Goal: Task Accomplishment & Management: Manage account settings

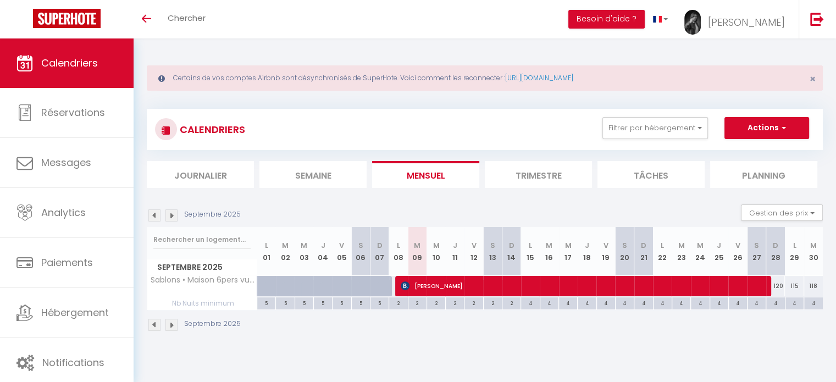
click at [139, 192] on div "Certains de vos comptes Airbnb sont désynchronisés de SuperHote. Voici comment …" at bounding box center [485, 196] width 702 height 317
click at [225, 203] on section "Septembre 2025 Gestion des prix Nb Nuits minimum Règles Disponibilité Septembre…" at bounding box center [485, 267] width 676 height 149
click at [152, 213] on img at bounding box center [154, 215] width 12 height 12
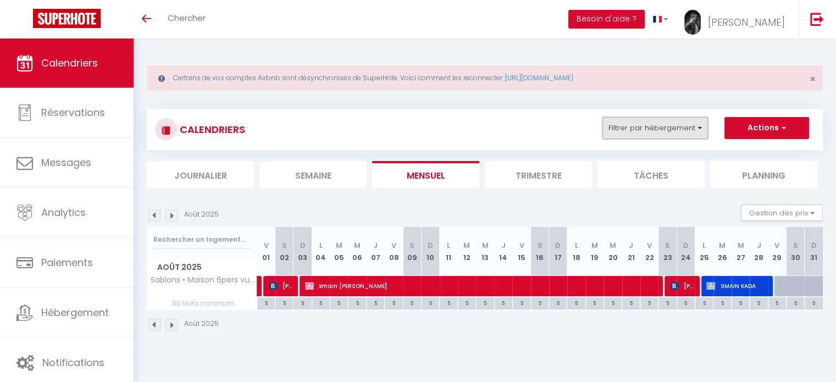
click at [630, 127] on button "Filtrer par hébergement" at bounding box center [654, 128] width 105 height 22
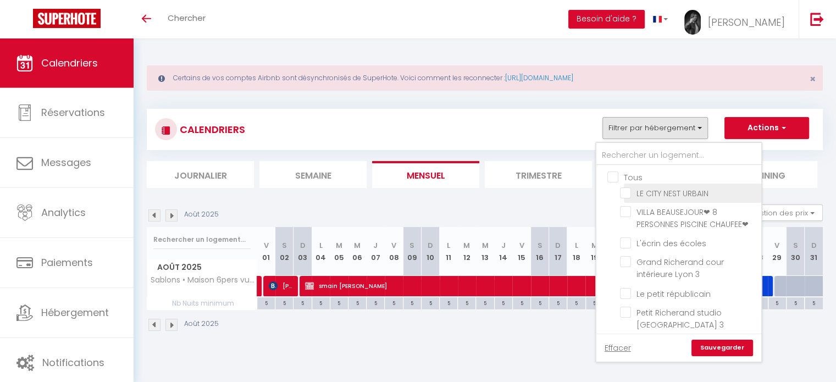
click at [626, 191] on input "LE CITY NEST URBAIN" at bounding box center [688, 192] width 137 height 11
checkbox input "true"
checkbox input "false"
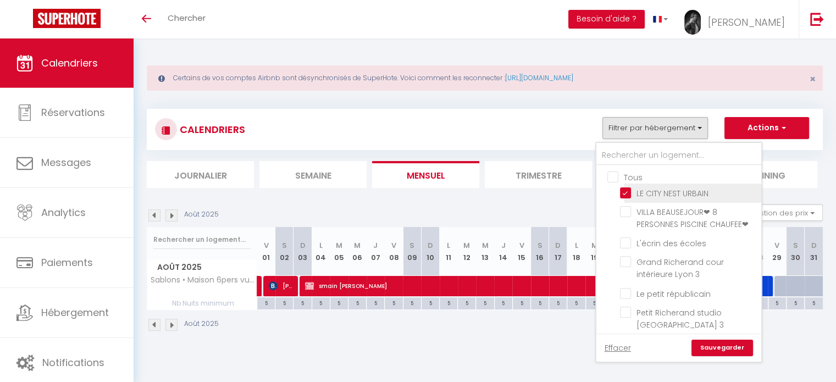
checkbox input "false"
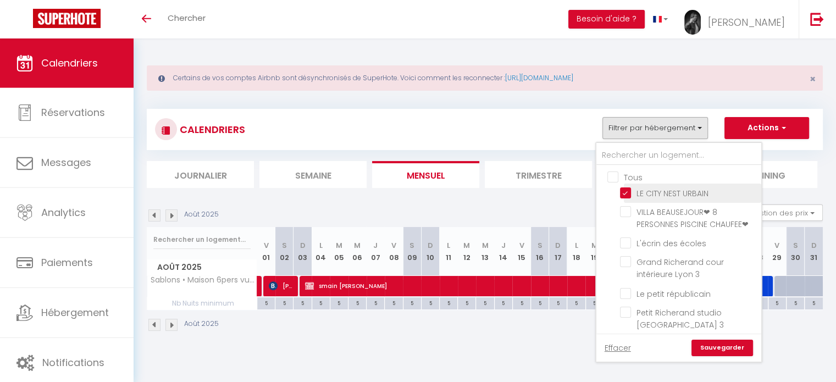
checkbox input "false"
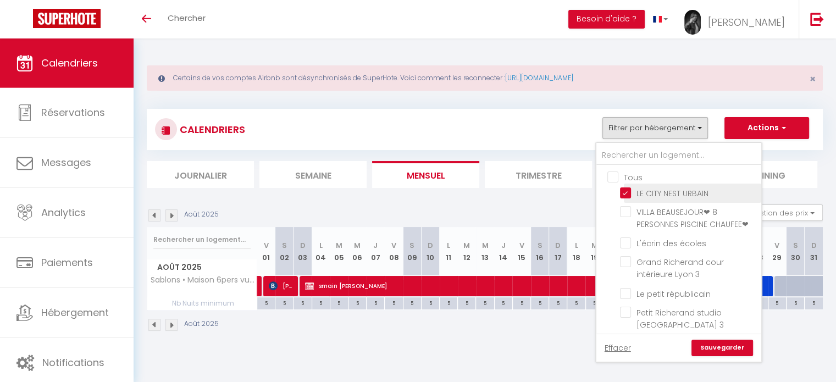
checkbox input "false"
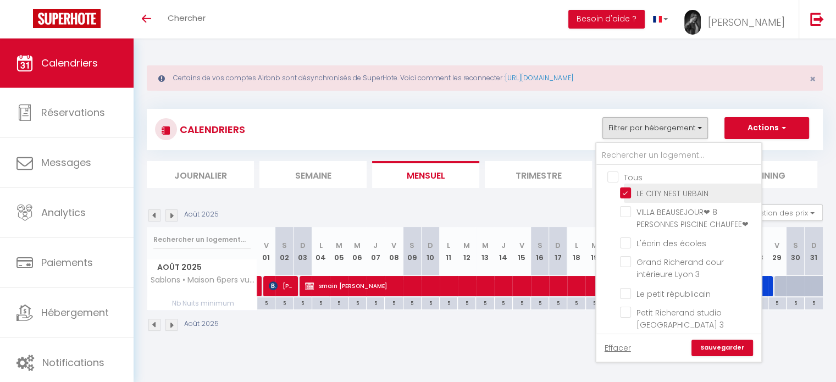
checkbox input "false"
click at [711, 341] on link "Sauvegarder" at bounding box center [722, 348] width 62 height 16
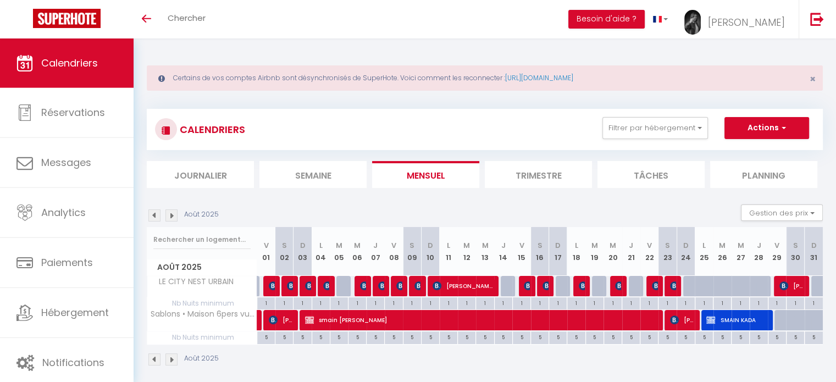
click at [155, 217] on img at bounding box center [154, 215] width 12 height 12
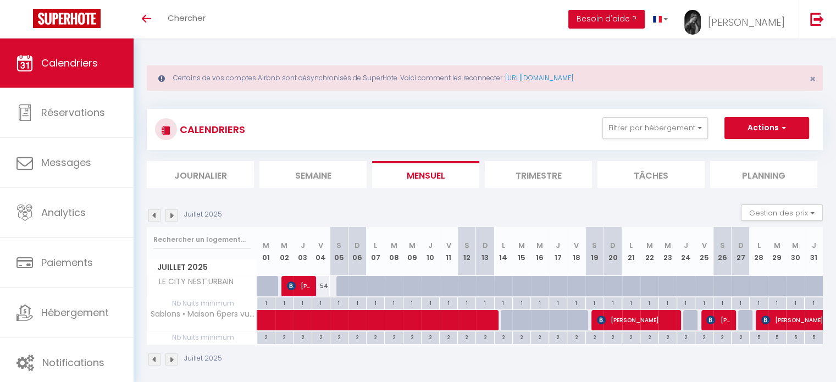
click at [154, 216] on img at bounding box center [154, 215] width 12 height 12
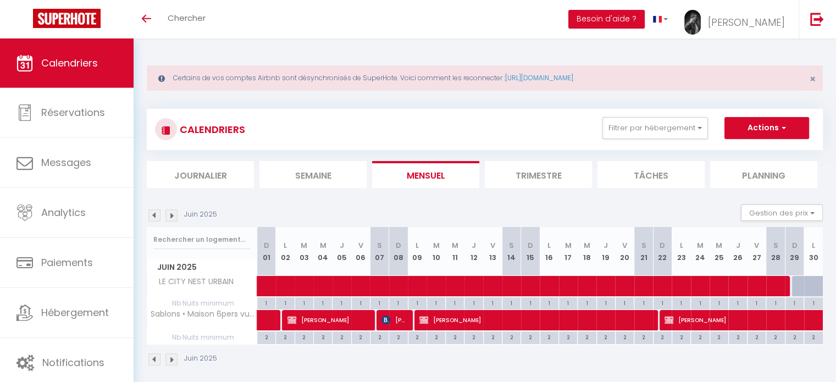
click at [172, 214] on img at bounding box center [171, 215] width 12 height 12
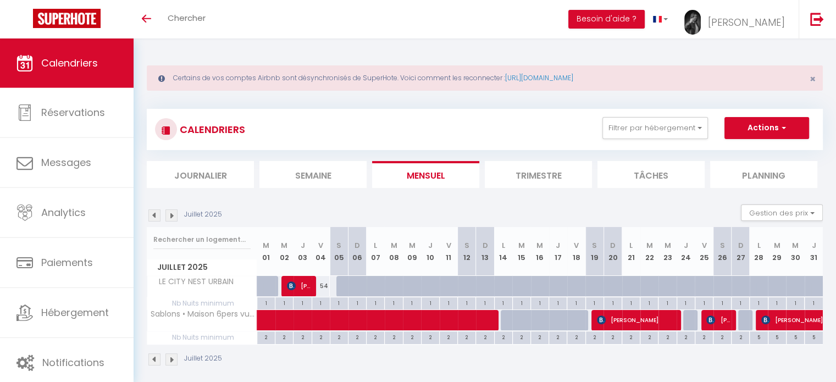
click at [172, 214] on img at bounding box center [171, 215] width 12 height 12
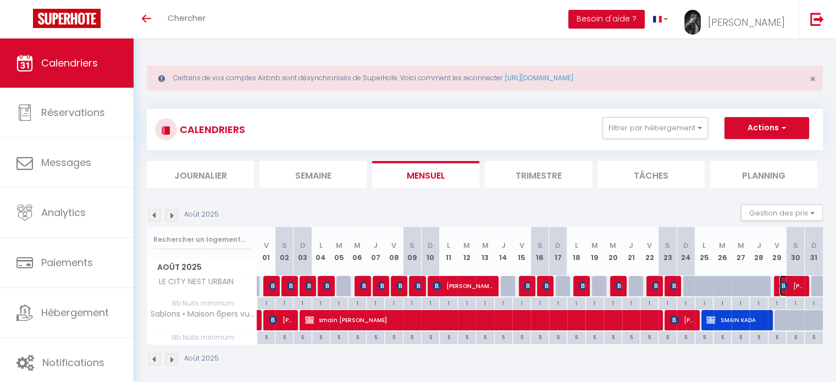
click at [784, 285] on img at bounding box center [783, 285] width 9 height 9
select select "OK"
select select "0"
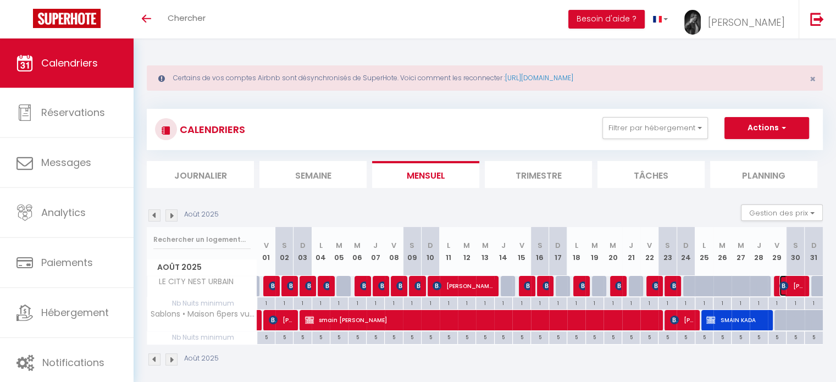
select select "1"
select select
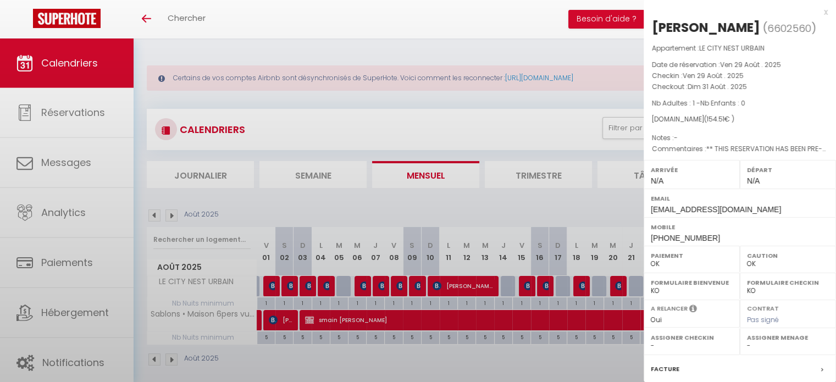
select select "8100"
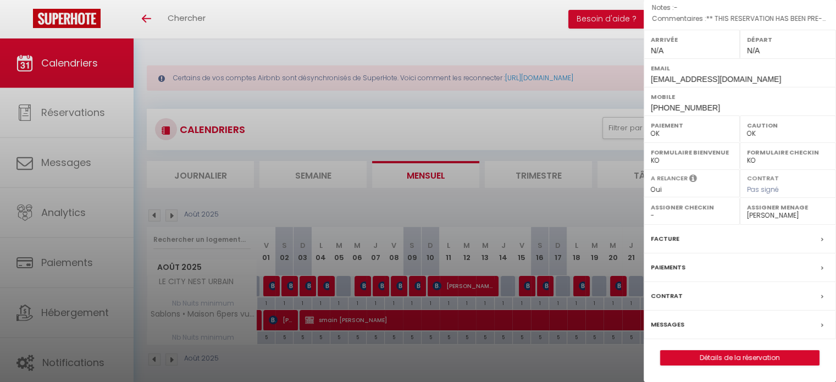
scroll to position [146, 0]
click at [748, 354] on link "Détails de la réservation" at bounding box center [739, 358] width 158 height 14
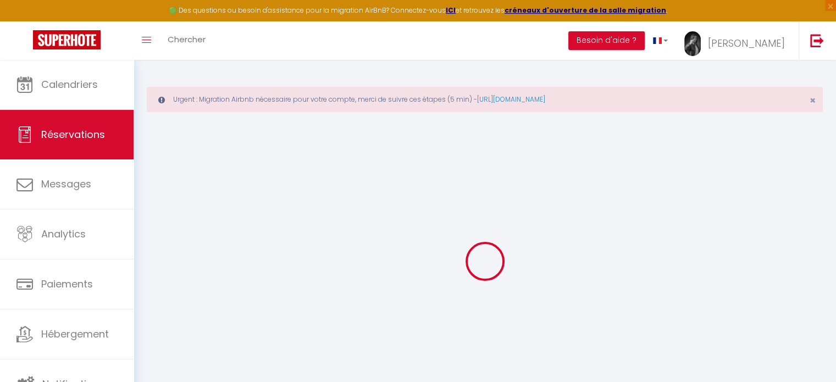
select select
checkbox input "false"
select select
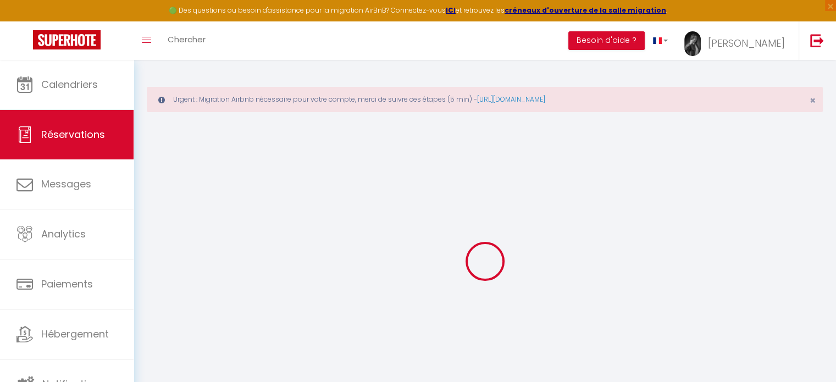
checkbox input "false"
type textarea "** THIS RESERVATION HAS BEEN PRE-PAID ** BOOKING NOTE : Payment charge is EUR 2…"
type input "33"
type input "3.25"
select select
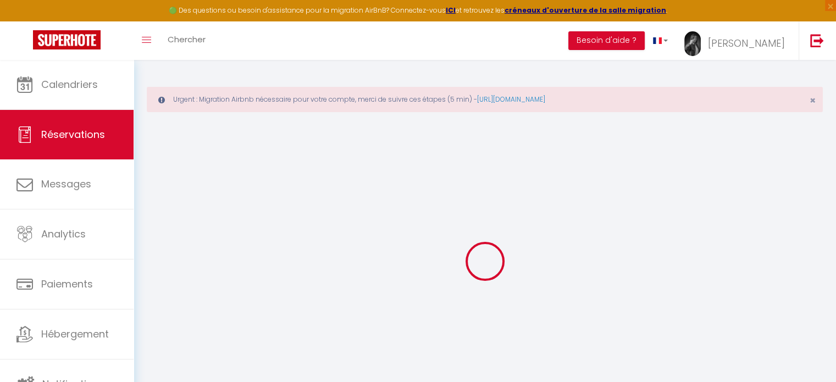
select select
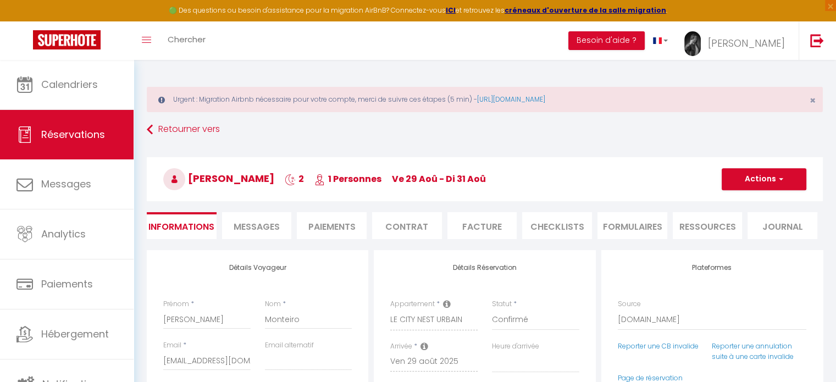
checkbox input "false"
select select
click at [341, 227] on li "Paiements" at bounding box center [332, 225] width 70 height 27
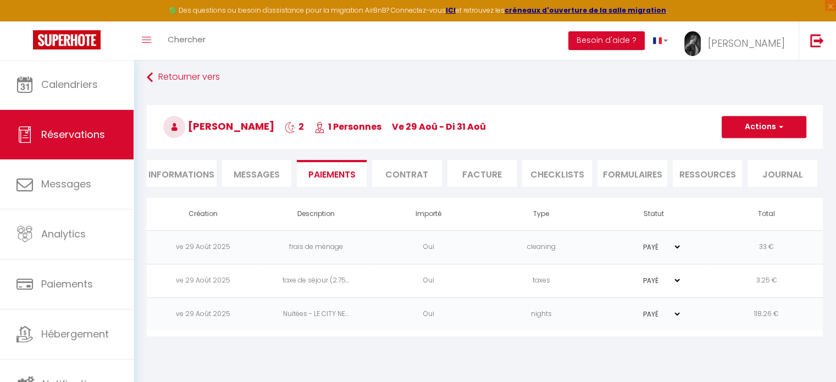
scroll to position [59, 0]
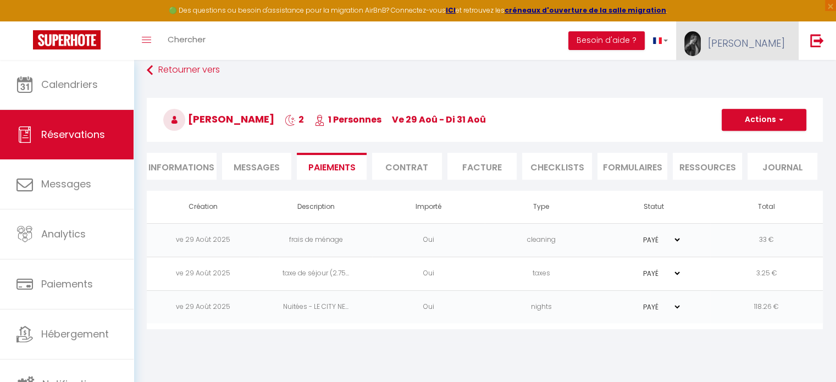
click at [768, 48] on span "[PERSON_NAME]" at bounding box center [746, 43] width 77 height 14
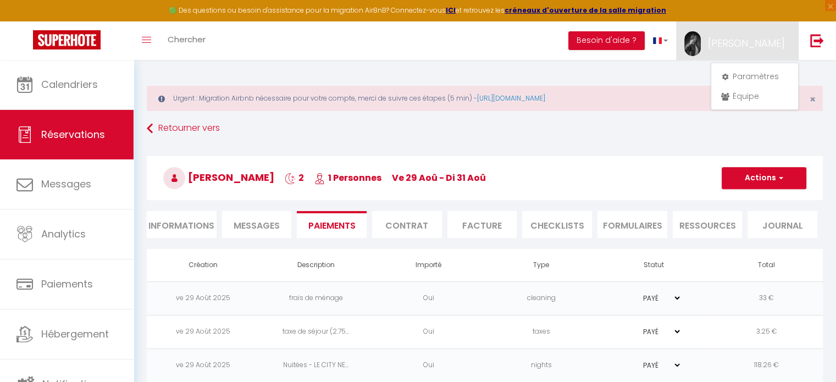
scroll to position [0, 0]
click at [546, 46] on div "Toggle menubar Chercher BUTTON Besoin d'aide ? Rachida Paramètres Équipe" at bounding box center [454, 40] width 748 height 38
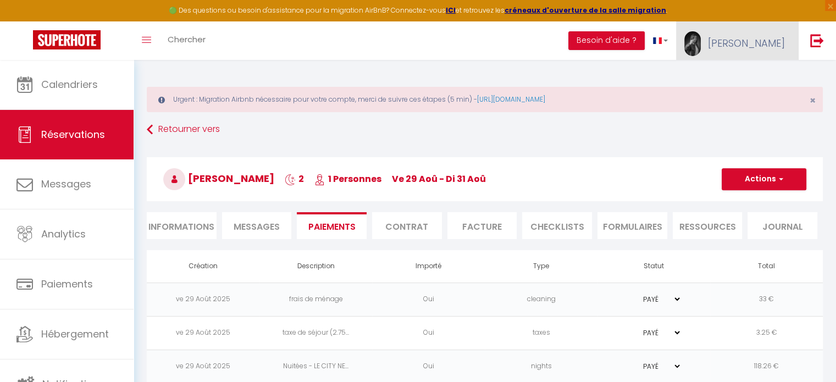
click at [768, 36] on span "[PERSON_NAME]" at bounding box center [746, 43] width 77 height 14
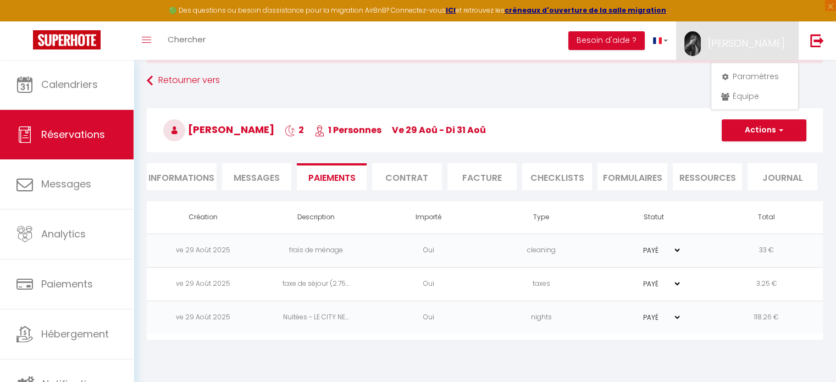
scroll to position [59, 0]
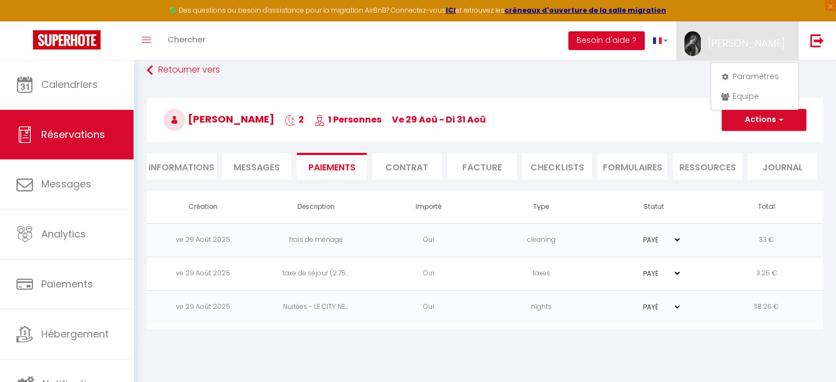
click at [587, 88] on div "[PERSON_NAME] 2 1 Personnes ve 29 Aoû - di 31 Aoû Actions Enregistrer Dupliquer…" at bounding box center [485, 117] width 690 height 59
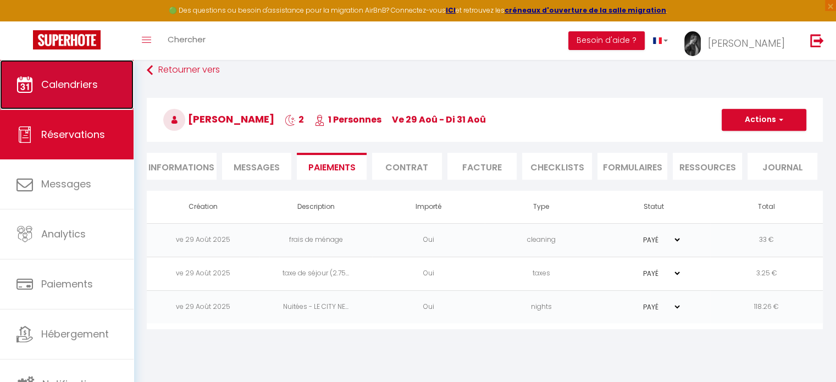
click at [107, 80] on link "Calendriers" at bounding box center [67, 84] width 134 height 49
